Goal: Complete application form

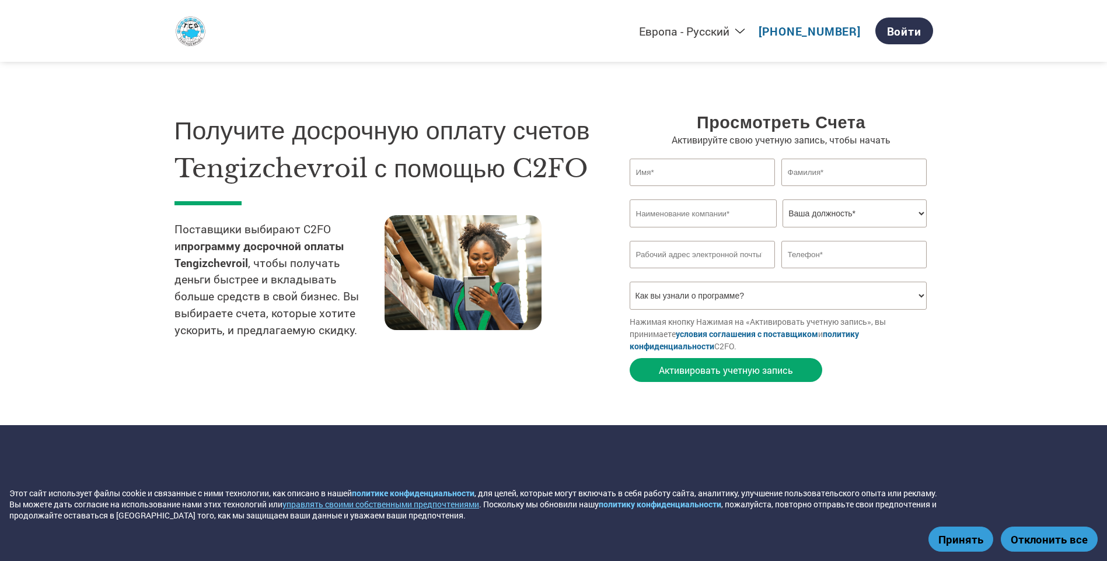
select select "ru-RU"
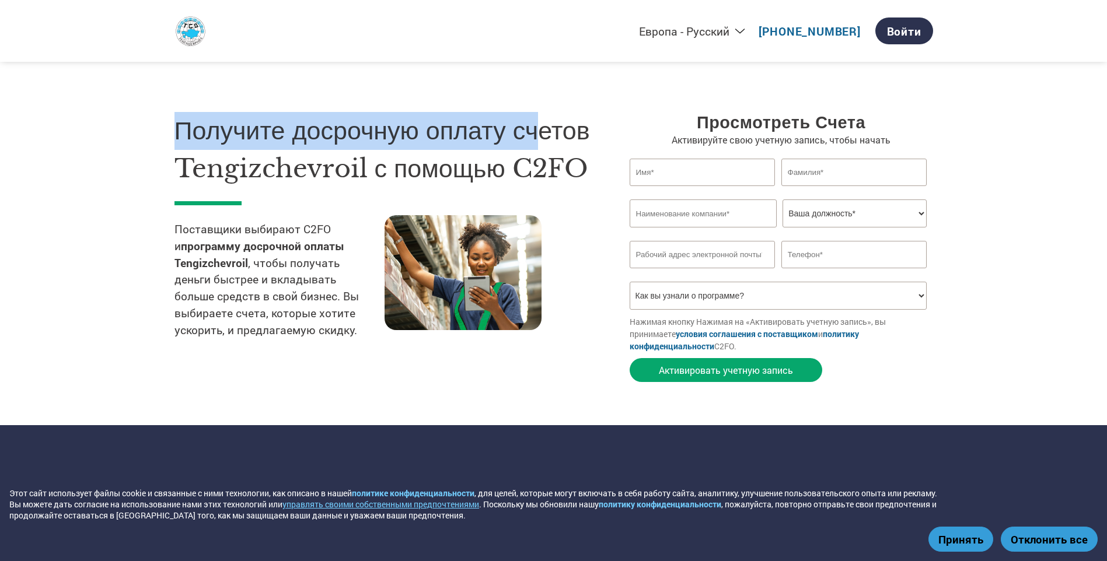
click at [541, 136] on h1 "Получите досрочную оплату счетов Tengizchevroil с помощью C2FO" at bounding box center [384, 149] width 420 height 75
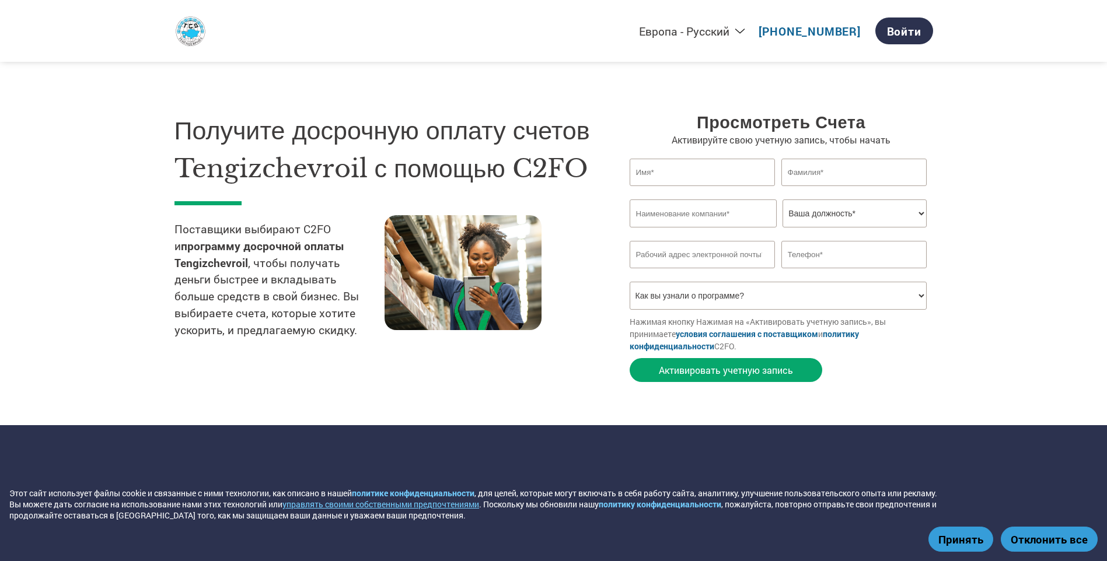
drag, startPoint x: 541, startPoint y: 136, endPoint x: 664, endPoint y: 155, distance: 124.4
click at [663, 155] on div "Просмотреть счета Активируйте свою учетную запись, чтобы начать Invalid first n…" at bounding box center [780, 250] width 303 height 276
click at [700, 177] on input "text" at bounding box center [702, 172] width 146 height 27
click at [1081, 165] on section "Получите досрочную оплату счетов [PERSON_NAME] с помощью C2FO Поставщики выбира…" at bounding box center [553, 236] width 1107 height 379
click at [709, 195] on div "Invalid first name or first name is too long Invalid last name or last name is …" at bounding box center [780, 192] width 303 height 13
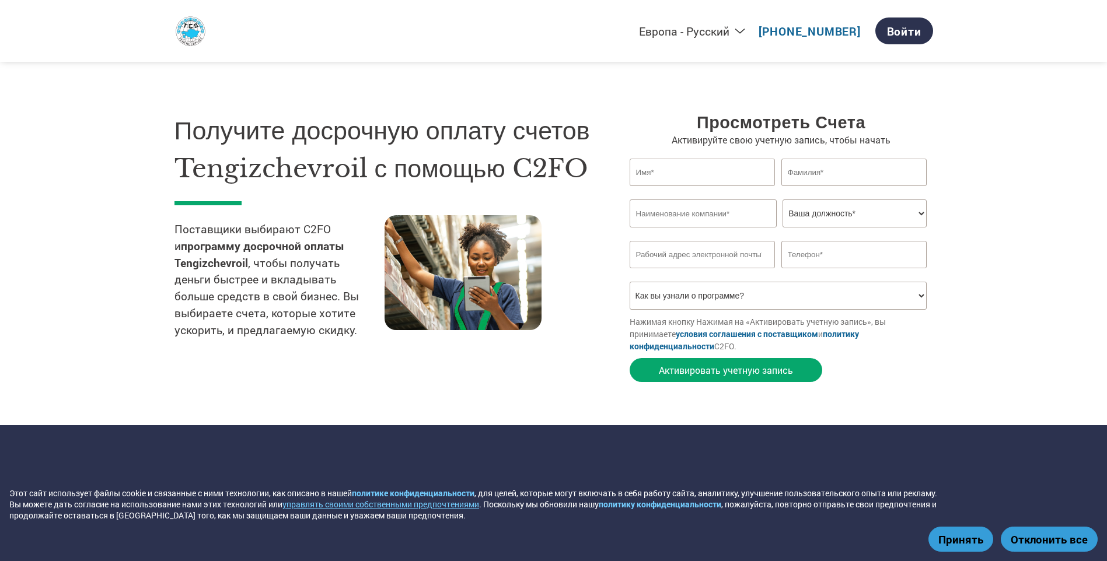
click at [748, 175] on input "text" at bounding box center [702, 172] width 146 height 27
click at [825, 173] on input "text" at bounding box center [854, 172] width 146 height 27
click at [659, 207] on input "text" at bounding box center [702, 213] width 147 height 28
drag, startPoint x: 817, startPoint y: 212, endPoint x: 807, endPoint y: 216, distance: 11.0
click at [817, 212] on select "Ваша должность* Главный финансовый директор [PERSON_NAME] по кредитованию Финан…" at bounding box center [854, 213] width 144 height 28
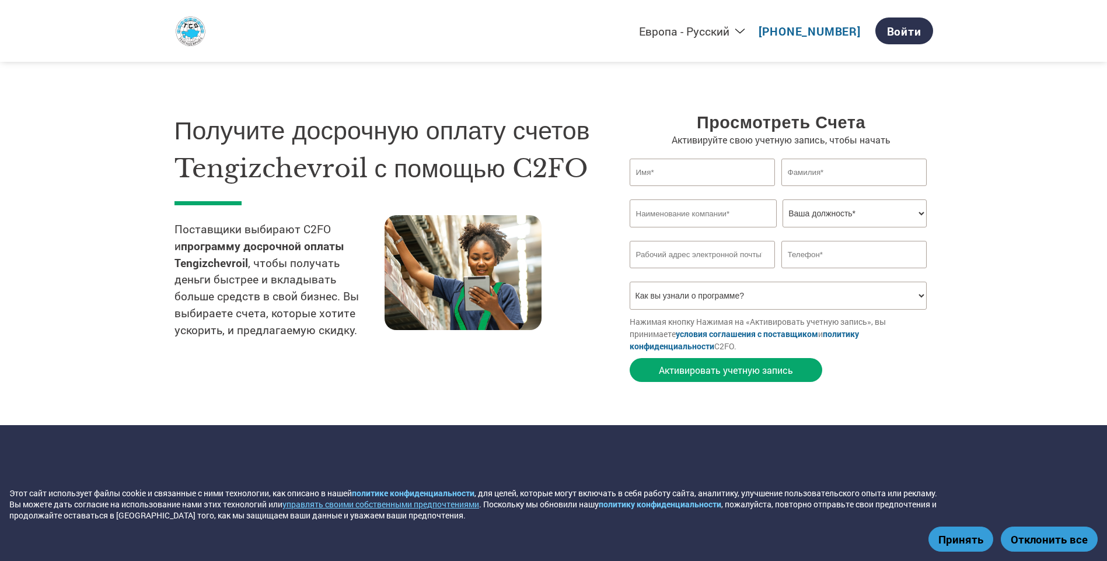
click at [700, 249] on input "email" at bounding box center [702, 254] width 146 height 27
click at [905, 369] on form "Invalid first name or first name is too long Invalid last name or last name is …" at bounding box center [780, 273] width 303 height 229
